Goal: Download file/media

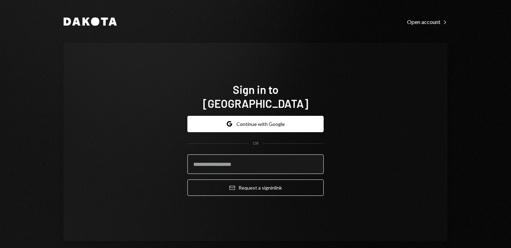
click at [223, 159] on input "email" at bounding box center [255, 163] width 136 height 19
type input "**********"
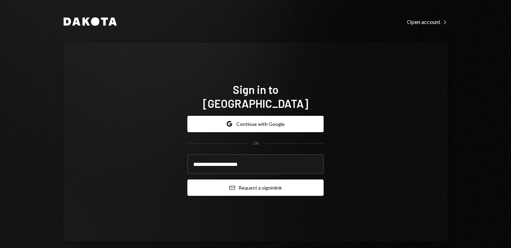
click at [232, 179] on button "Email Request a sign in link" at bounding box center [255, 187] width 136 height 16
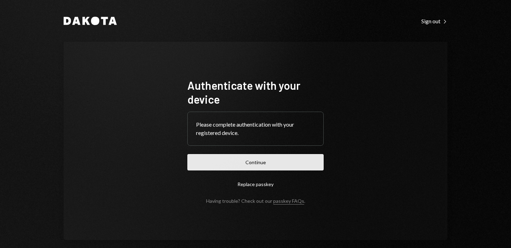
click at [264, 158] on button "Continue" at bounding box center [255, 162] width 136 height 16
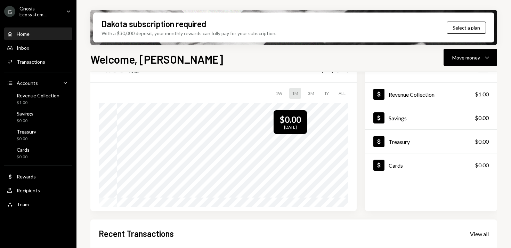
scroll to position [31, 0]
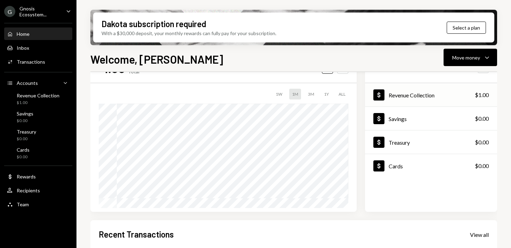
click at [427, 93] on div "Revenue Collection" at bounding box center [412, 95] width 46 height 7
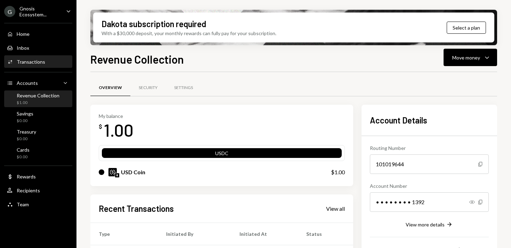
click at [47, 62] on div "Activities Transactions" at bounding box center [38, 62] width 63 height 6
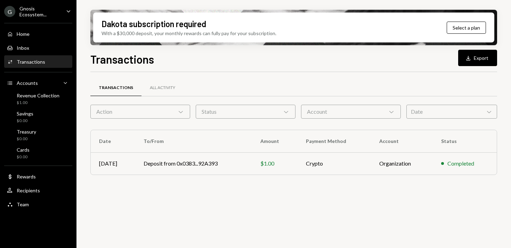
click at [50, 12] on div "Gnosis Ecosystem..." at bounding box center [39, 12] width 41 height 12
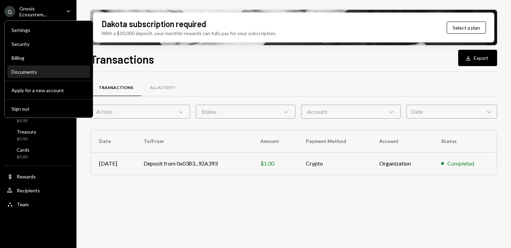
click at [46, 72] on div "Documents" at bounding box center [48, 72] width 74 height 6
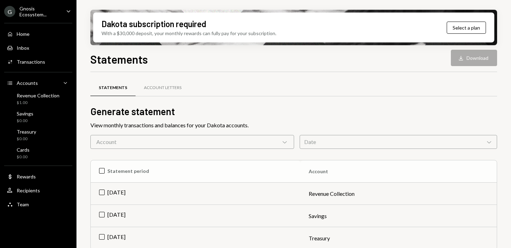
scroll to position [7, 0]
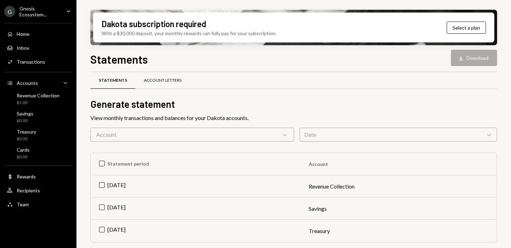
click at [155, 86] on div "Account Letters" at bounding box center [163, 80] width 54 height 17
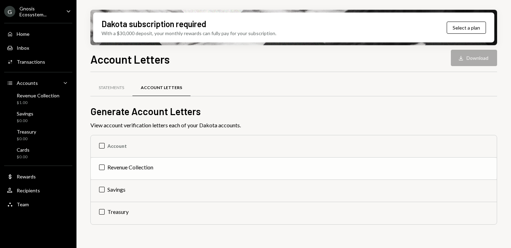
click at [104, 168] on td "Revenue Collection" at bounding box center [294, 169] width 406 height 22
click at [458, 61] on button "Download Download" at bounding box center [474, 58] width 46 height 16
click at [120, 88] on div "Statements" at bounding box center [111, 88] width 25 height 6
